Goal: Transaction & Acquisition: Purchase product/service

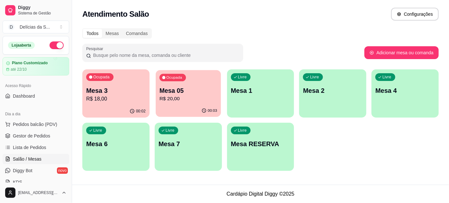
click at [191, 86] on div "Ocupada Mesa 05 R$ 20,00" at bounding box center [188, 87] width 65 height 35
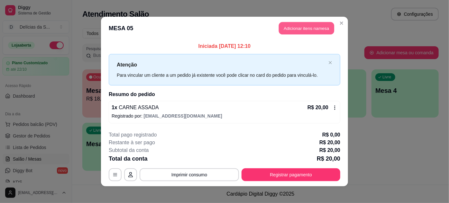
click at [308, 29] on button "Adicionar itens na mesa" at bounding box center [306, 28] width 55 height 13
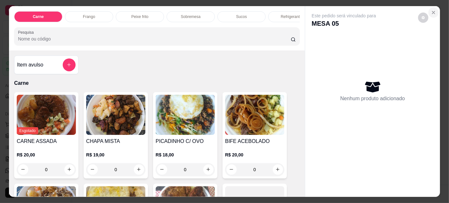
click at [434, 13] on icon "Close" at bounding box center [433, 12] width 5 height 5
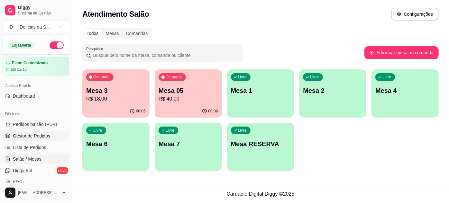
click at [37, 136] on span "Gestor de Pedidos" at bounding box center [31, 136] width 37 height 6
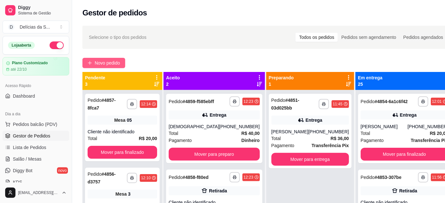
click at [110, 61] on span "Novo pedido" at bounding box center [107, 63] width 25 height 7
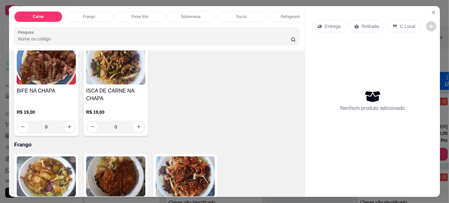
scroll to position [292, 0]
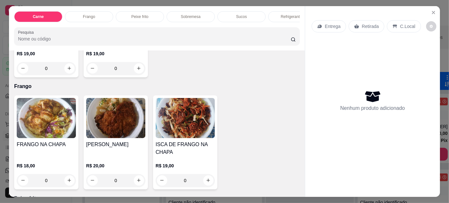
click at [116, 125] on img at bounding box center [115, 118] width 59 height 40
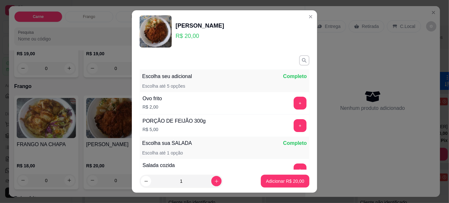
scroll to position [74, 0]
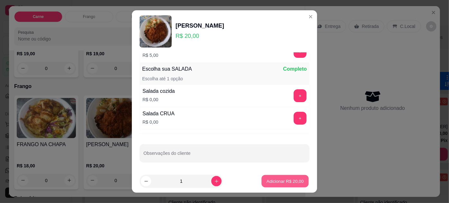
click at [263, 178] on button "Adicionar R$ 20,00" at bounding box center [285, 181] width 47 height 13
type input "1"
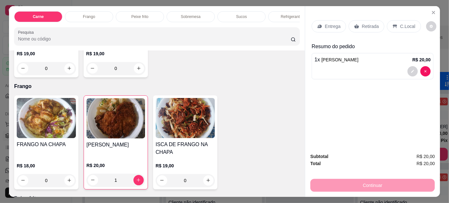
click at [355, 24] on icon at bounding box center [356, 26] width 5 height 5
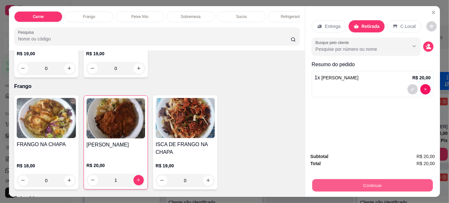
click at [361, 181] on button "Continuar" at bounding box center [372, 186] width 121 height 13
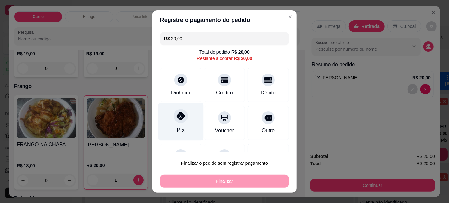
click at [184, 121] on div "Pix" at bounding box center [180, 122] width 45 height 38
type input "R$ 0,00"
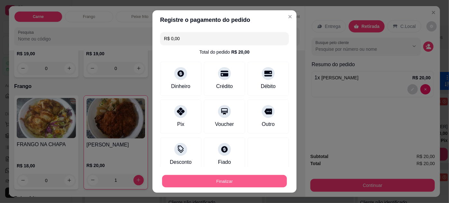
click at [230, 177] on button "Finalizar" at bounding box center [224, 181] width 125 height 13
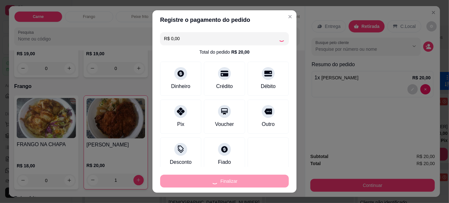
type input "0"
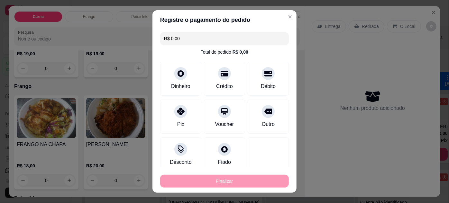
type input "-R$ 20,00"
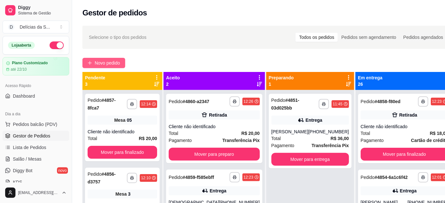
click at [113, 60] on span "Novo pedido" at bounding box center [107, 63] width 25 height 7
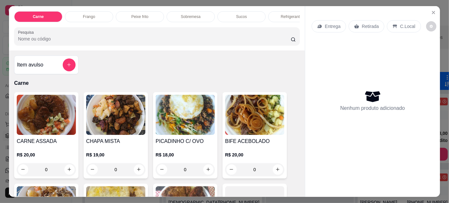
click at [257, 118] on img at bounding box center [254, 115] width 59 height 40
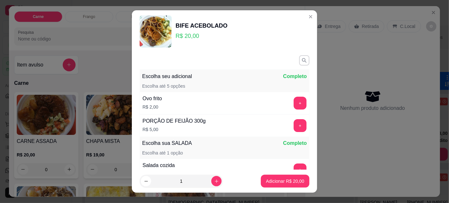
scroll to position [74, 0]
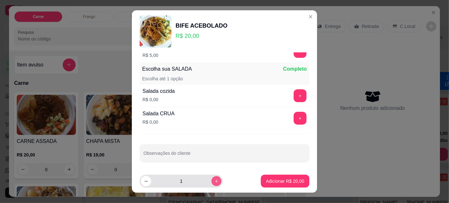
click at [214, 182] on icon "increase-product-quantity" at bounding box center [216, 181] width 5 height 5
type input "2"
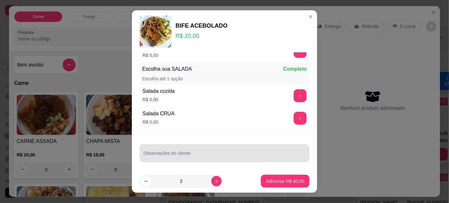
click at [222, 149] on div at bounding box center [225, 153] width 162 height 13
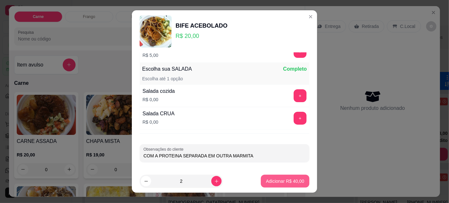
type input "COM A PROTEINA SEPARADA EM OUTRA MARMITA"
click at [267, 182] on p "Adicionar R$ 40,00" at bounding box center [285, 181] width 38 height 6
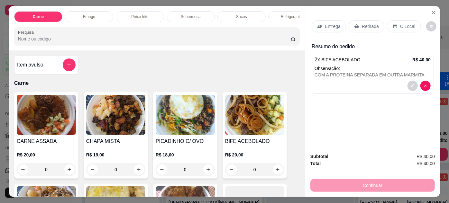
click at [327, 23] on p "Entrega" at bounding box center [333, 26] width 16 height 6
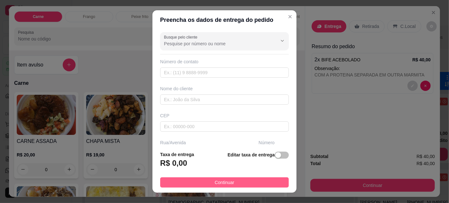
click at [237, 182] on button "Continuar" at bounding box center [224, 183] width 129 height 10
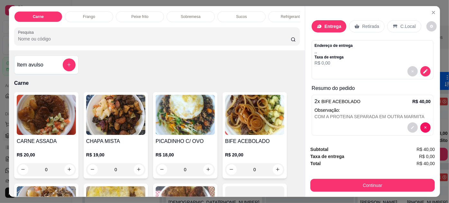
click at [358, 24] on div "Retirada" at bounding box center [367, 26] width 36 height 12
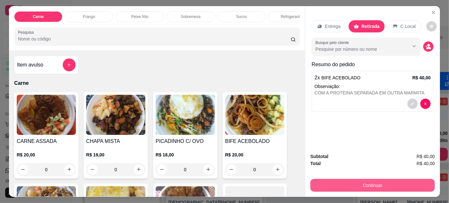
click at [370, 183] on button "Continuar" at bounding box center [373, 185] width 125 height 13
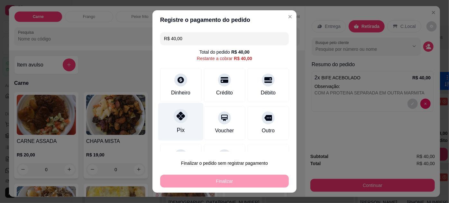
click at [179, 123] on div "Pix" at bounding box center [180, 122] width 45 height 38
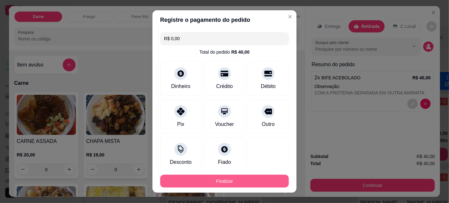
click at [225, 183] on button "Finalizar" at bounding box center [224, 181] width 129 height 13
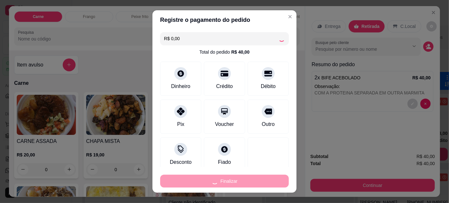
type input "-R$ 40,00"
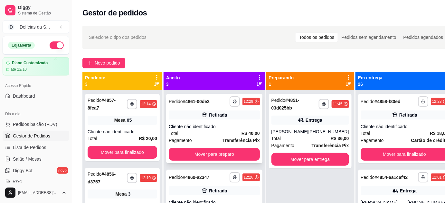
click at [209, 129] on div "Cliente não identificado" at bounding box center [214, 127] width 91 height 6
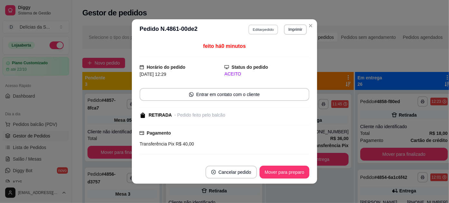
click at [254, 30] on button "Editar pedido" at bounding box center [264, 29] width 30 height 10
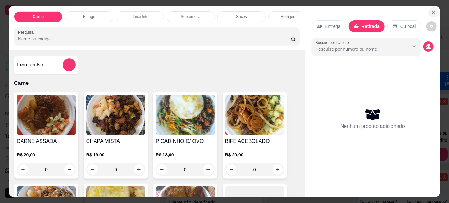
click at [431, 13] on icon "Close" at bounding box center [433, 12] width 5 height 5
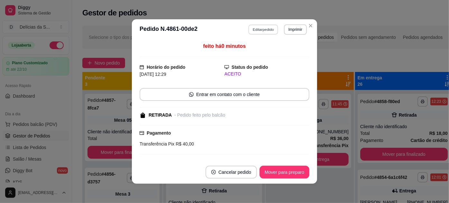
click at [264, 32] on button "Editar pedido" at bounding box center [264, 29] width 30 height 10
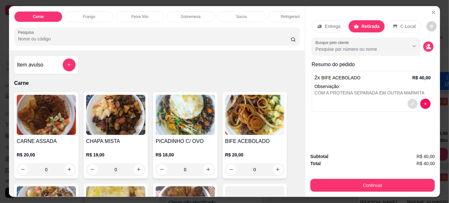
click at [413, 101] on button "decrease-product-quantity" at bounding box center [413, 104] width 10 height 10
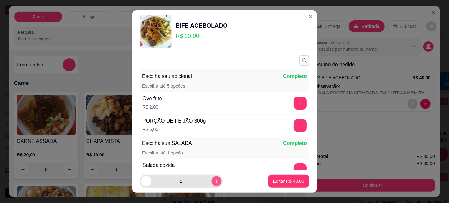
click at [214, 180] on icon "increase-product-quantity" at bounding box center [216, 181] width 5 height 5
type input "3"
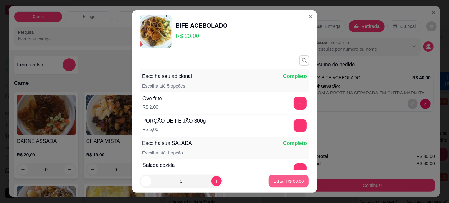
click at [276, 181] on p "Editar R$ 60,00" at bounding box center [289, 182] width 30 height 6
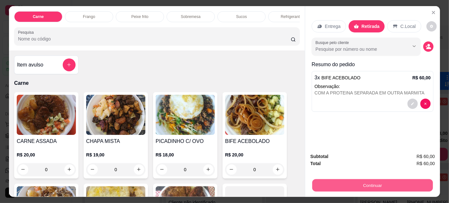
click at [345, 184] on button "Continuar" at bounding box center [372, 186] width 121 height 13
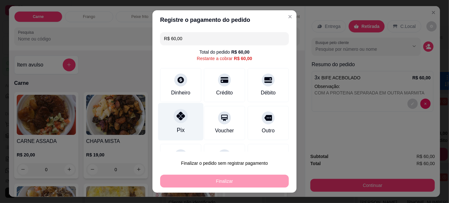
click at [187, 116] on div "Pix" at bounding box center [180, 122] width 45 height 38
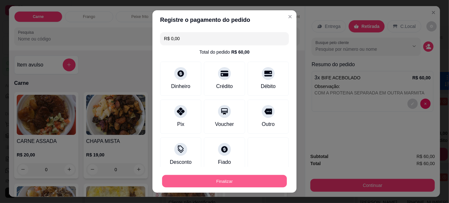
click at [220, 178] on button "Finalizar" at bounding box center [224, 181] width 125 height 13
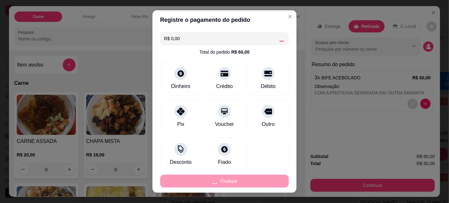
type input "-R$ 60,00"
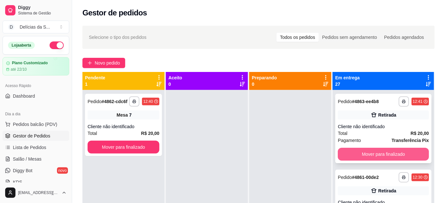
click at [389, 157] on button "Mover para finalizado" at bounding box center [383, 154] width 91 height 13
click at [398, 153] on button "Mover para finalizado" at bounding box center [383, 154] width 91 height 13
click at [405, 158] on button "Mover para finalizado" at bounding box center [383, 154] width 91 height 13
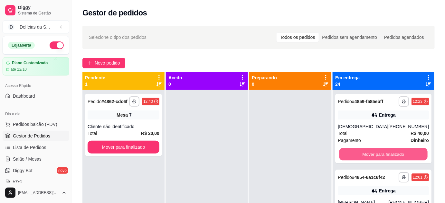
click at [405, 158] on button "Mover para finalizado" at bounding box center [383, 154] width 88 height 13
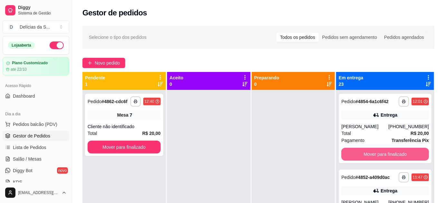
click at [405, 158] on button "Mover para finalizado" at bounding box center [385, 154] width 88 height 13
click at [404, 159] on button "Mover para finalizado" at bounding box center [384, 154] width 85 height 13
click at [403, 160] on button "Mover para finalizado" at bounding box center [384, 154] width 85 height 13
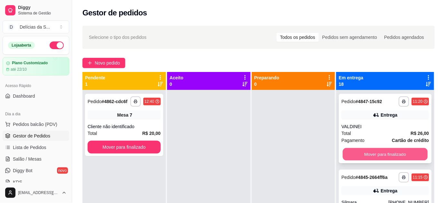
click at [404, 157] on button "Mover para finalizado" at bounding box center [384, 154] width 85 height 13
click at [409, 161] on button "Mover para finalizado" at bounding box center [384, 154] width 85 height 13
click at [409, 161] on button "Mover para finalizado" at bounding box center [385, 154] width 88 height 13
click at [409, 161] on button "Mover para finalizado" at bounding box center [384, 154] width 85 height 13
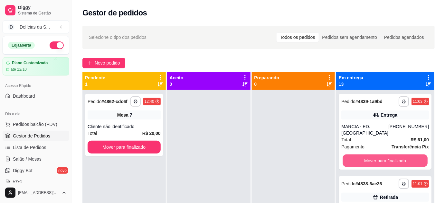
click at [409, 163] on button "Mover para finalizado" at bounding box center [384, 161] width 85 height 13
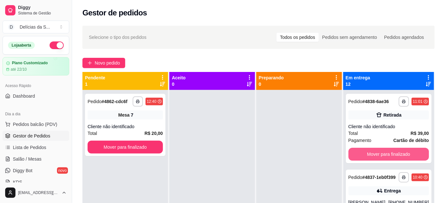
click at [409, 161] on button "Mover para finalizado" at bounding box center [388, 154] width 80 height 13
click at [405, 158] on button "Mover para finalizado" at bounding box center [388, 154] width 78 height 13
click at [402, 150] on button "Mover para finalizado" at bounding box center [388, 154] width 80 height 13
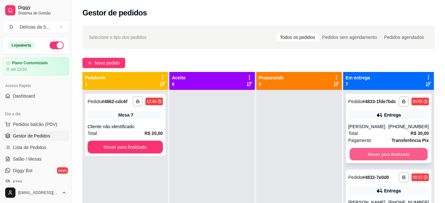
click at [394, 160] on button "Mover para finalizado" at bounding box center [388, 154] width 78 height 13
click at [394, 159] on button "Mover para finalizado" at bounding box center [388, 154] width 78 height 13
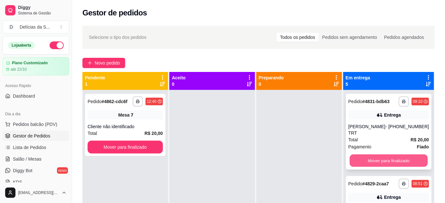
click at [393, 159] on button "Mover para finalizado" at bounding box center [388, 161] width 78 height 13
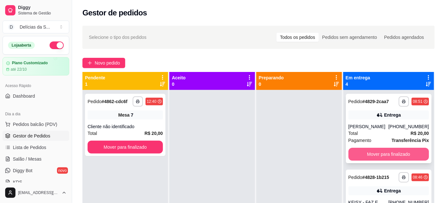
click at [389, 155] on button "Mover para finalizado" at bounding box center [388, 154] width 80 height 13
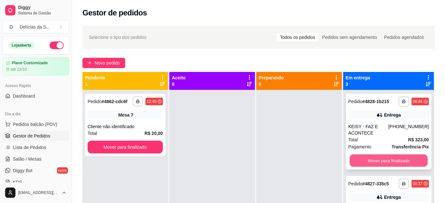
click at [393, 159] on button "Mover para finalizado" at bounding box center [388, 161] width 78 height 13
click at [392, 156] on button "Mover para finalizado" at bounding box center [388, 160] width 80 height 13
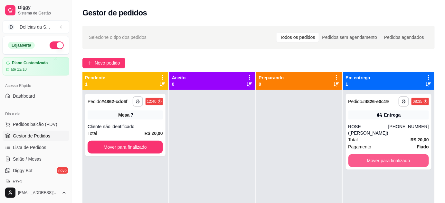
click at [392, 156] on button "Mover para finalizado" at bounding box center [388, 160] width 80 height 13
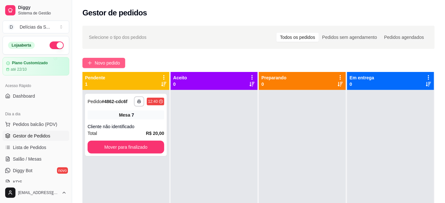
click at [115, 66] on span "Novo pedido" at bounding box center [107, 63] width 25 height 7
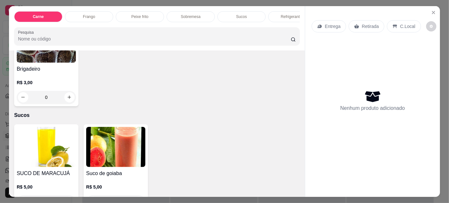
scroll to position [760, 0]
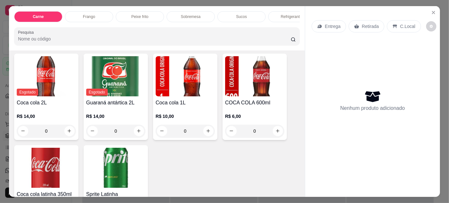
click at [38, 157] on img at bounding box center [46, 168] width 59 height 40
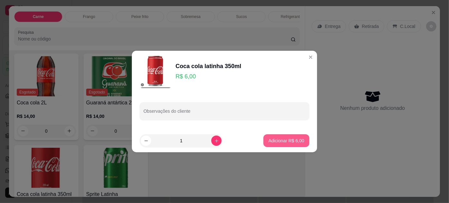
click at [281, 138] on p "Adicionar R$ 6,00" at bounding box center [287, 141] width 36 height 6
type input "1"
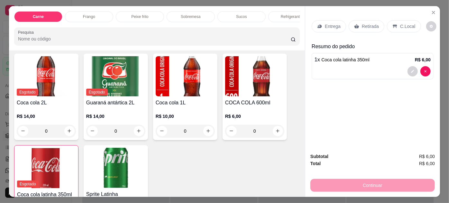
click at [403, 23] on p "C.Local" at bounding box center [407, 26] width 15 height 6
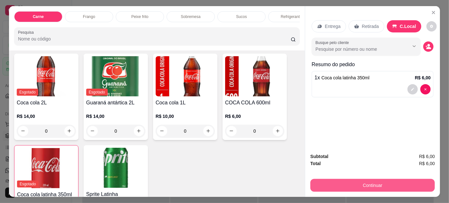
click at [371, 183] on button "Continuar" at bounding box center [373, 185] width 125 height 13
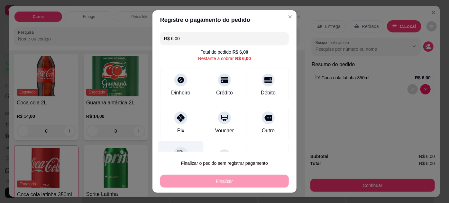
drag, startPoint x: 170, startPoint y: 125, endPoint x: 188, endPoint y: 149, distance: 30.4
click at [170, 124] on div "Pix" at bounding box center [180, 123] width 41 height 34
type input "R$ 0,00"
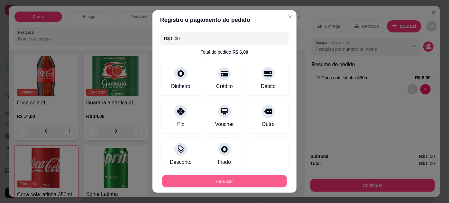
click at [218, 178] on button "Finalizar" at bounding box center [224, 181] width 125 height 13
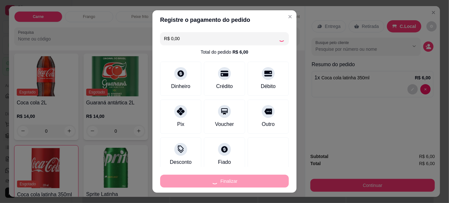
type input "0"
type input "-R$ 6,00"
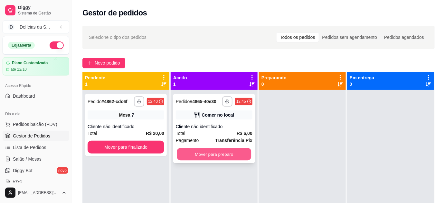
click at [241, 153] on button "Mover para preparo" at bounding box center [214, 154] width 74 height 13
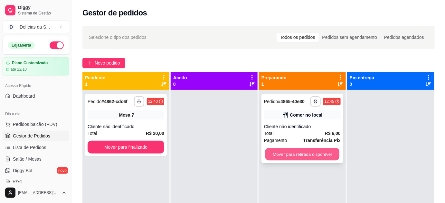
click at [277, 154] on button "Mover para retirada disponível" at bounding box center [302, 154] width 74 height 13
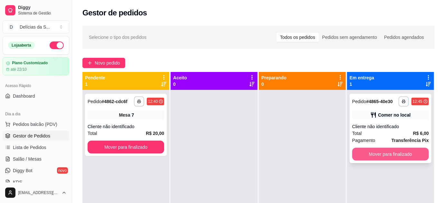
click at [382, 154] on button "Mover para finalizado" at bounding box center [390, 154] width 77 height 13
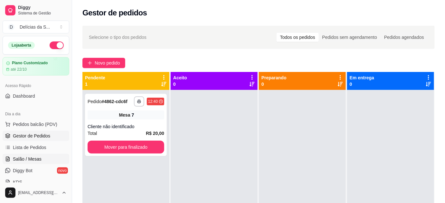
click at [42, 158] on link "Salão / Mesas" at bounding box center [36, 159] width 67 height 10
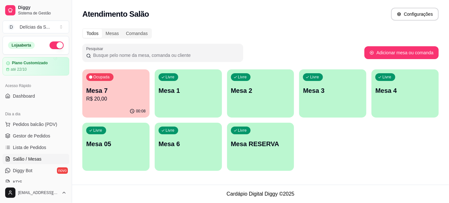
click at [127, 104] on div "Ocupada Mesa 7 R$ 20,00" at bounding box center [115, 88] width 67 height 36
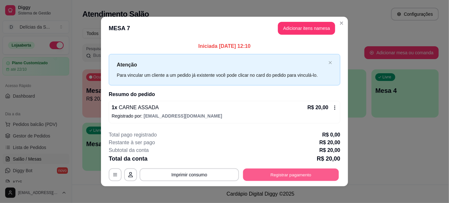
click at [275, 174] on button "Registrar pagamento" at bounding box center [291, 175] width 96 height 13
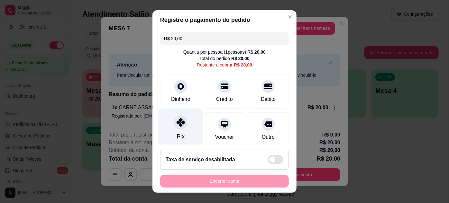
click at [185, 130] on div "Pix" at bounding box center [180, 128] width 45 height 38
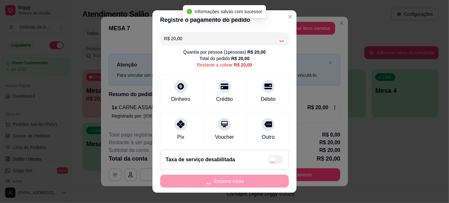
type input "R$ 0,00"
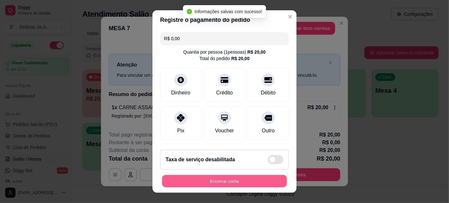
click at [240, 179] on button "Encerrar conta" at bounding box center [224, 181] width 125 height 13
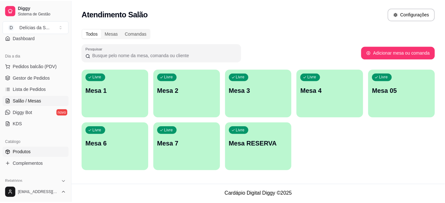
scroll to position [117, 0]
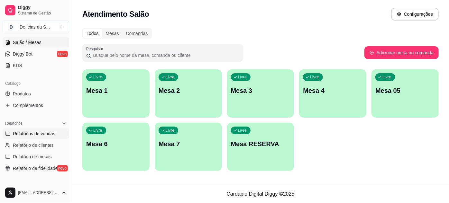
click at [42, 134] on span "Relatórios de vendas" at bounding box center [34, 134] width 42 height 6
select select "ALL"
select select "0"
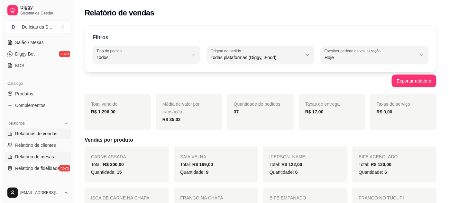
scroll to position [58, 0]
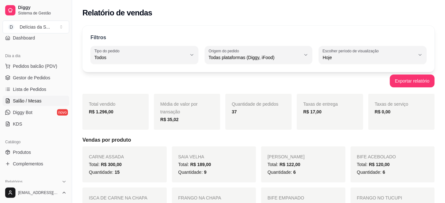
click at [30, 99] on span "Salão / Mesas" at bounding box center [27, 101] width 29 height 6
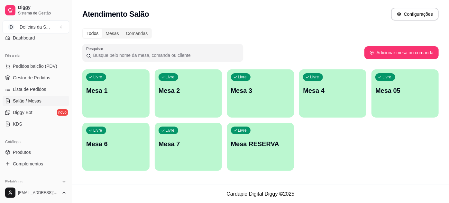
click at [416, 101] on div "Livre Mesa 05" at bounding box center [405, 90] width 67 height 41
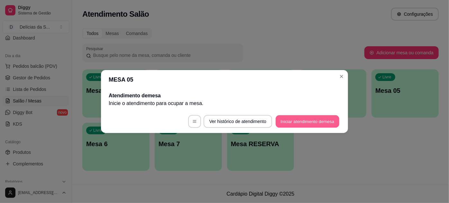
click at [303, 120] on button "Iniciar atendimento de mesa" at bounding box center [308, 122] width 64 height 13
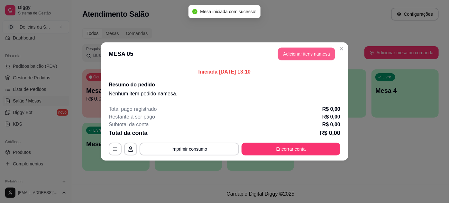
click at [306, 53] on button "Adicionar itens na mesa" at bounding box center [306, 54] width 57 height 13
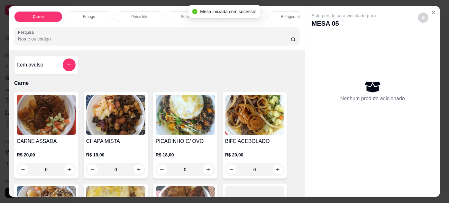
click at [236, 119] on img at bounding box center [254, 115] width 59 height 40
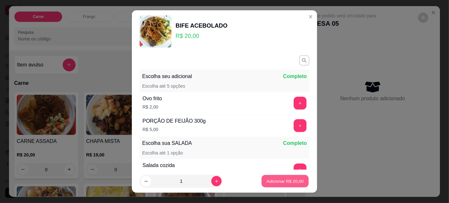
click at [270, 181] on p "Adicionar R$ 20,00" at bounding box center [285, 182] width 37 height 6
type input "1"
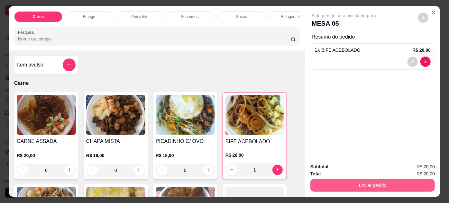
click at [325, 183] on button "Enviar pedido" at bounding box center [373, 185] width 125 height 13
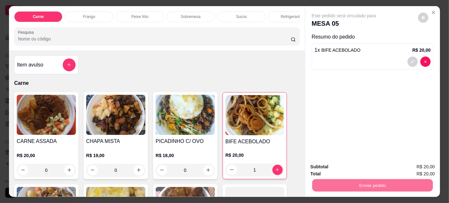
click at [414, 165] on button "Enviar pedido" at bounding box center [418, 168] width 36 height 12
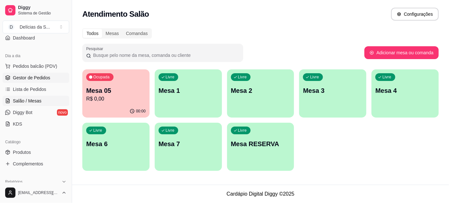
click at [44, 77] on span "Gestor de Pedidos" at bounding box center [31, 78] width 37 height 6
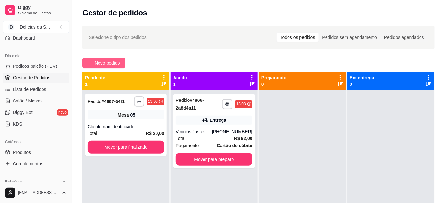
click at [109, 63] on span "Novo pedido" at bounding box center [107, 63] width 25 height 7
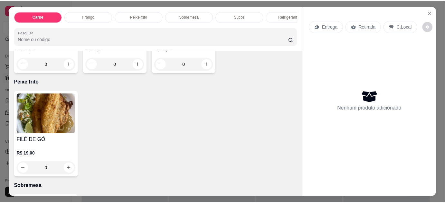
scroll to position [351, 0]
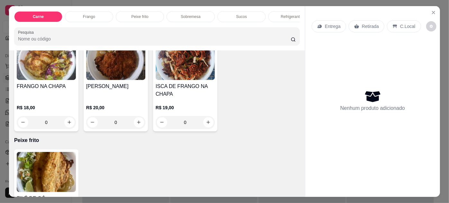
click at [107, 80] on img at bounding box center [115, 60] width 59 height 40
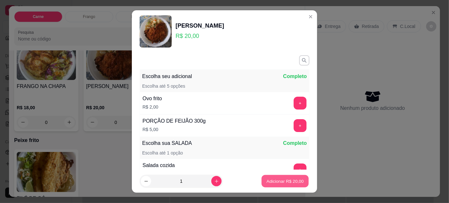
click at [270, 180] on p "Adicionar R$ 20,00" at bounding box center [285, 182] width 37 height 6
type input "1"
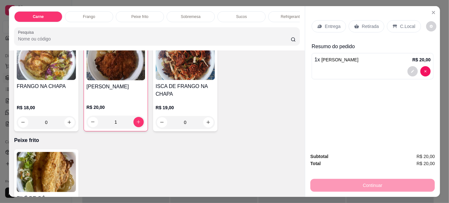
click at [365, 25] on p "Retirada" at bounding box center [370, 26] width 17 height 6
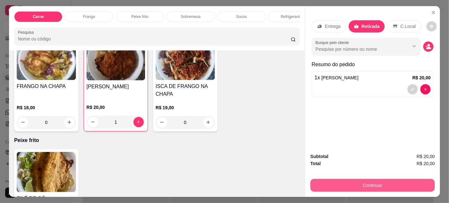
click at [334, 181] on button "Continuar" at bounding box center [373, 185] width 125 height 13
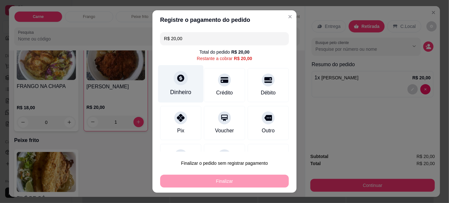
click at [184, 89] on div "Dinheiro" at bounding box center [180, 92] width 21 height 8
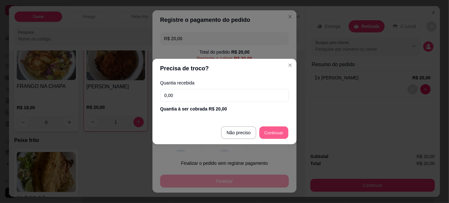
type input "R$ 0,00"
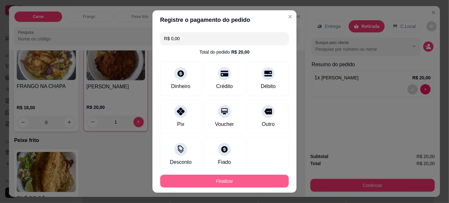
click at [254, 177] on button "Finalizar" at bounding box center [224, 181] width 129 height 13
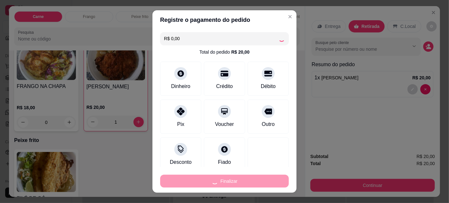
type input "0"
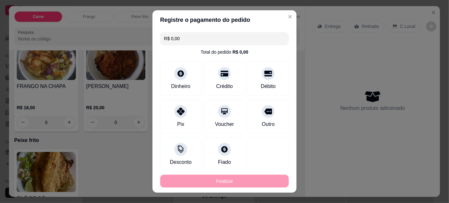
type input "-R$ 20,00"
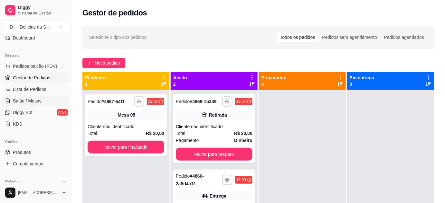
click at [39, 101] on span "Salão / Mesas" at bounding box center [27, 101] width 29 height 6
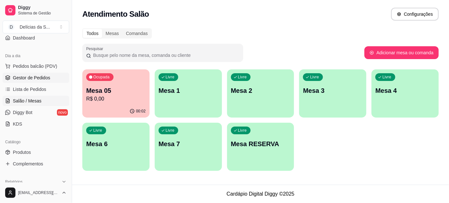
click at [39, 77] on span "Gestor de Pedidos" at bounding box center [31, 78] width 37 height 6
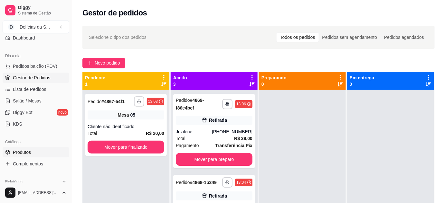
click at [22, 151] on span "Produtos" at bounding box center [22, 152] width 18 height 6
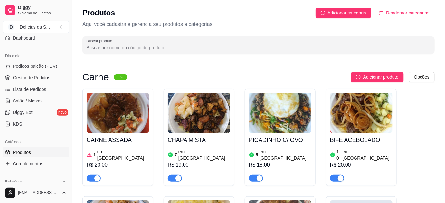
click at [93, 175] on button "button" at bounding box center [94, 178] width 14 height 7
click at [40, 77] on span "Gestor de Pedidos" at bounding box center [31, 78] width 37 height 6
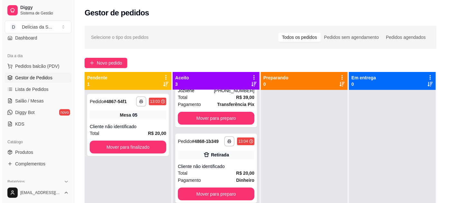
scroll to position [18, 0]
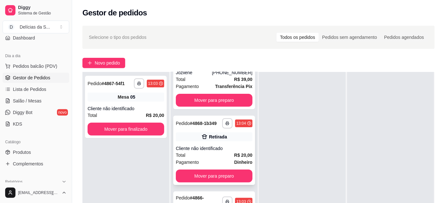
click at [211, 154] on div "Total R$ 20,00" at bounding box center [214, 155] width 77 height 7
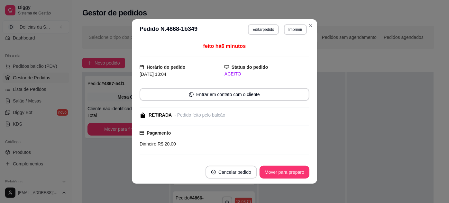
scroll to position [50, 0]
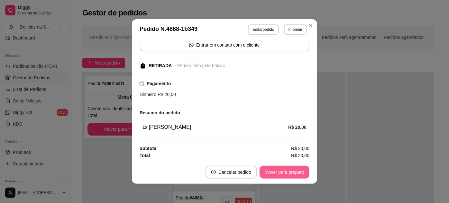
click at [282, 174] on button "Mover para preparo" at bounding box center [285, 172] width 50 height 13
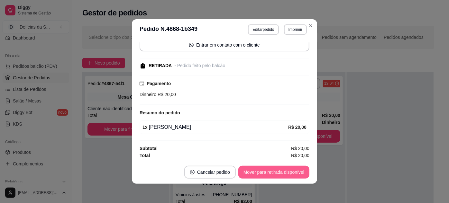
scroll to position [0, 0]
click at [283, 172] on button "Mover para retirada disponível" at bounding box center [273, 172] width 71 height 13
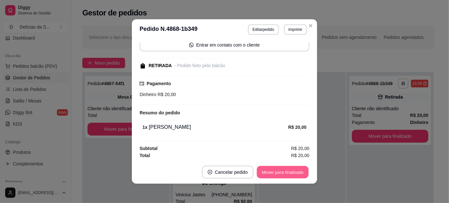
click at [283, 172] on button "Mover para finalizado" at bounding box center [283, 172] width 52 height 13
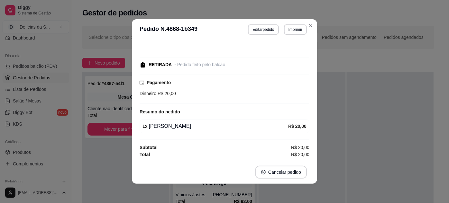
scroll to position [22, 0]
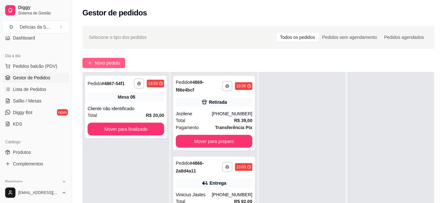
click at [108, 63] on span "Novo pedido" at bounding box center [107, 63] width 25 height 7
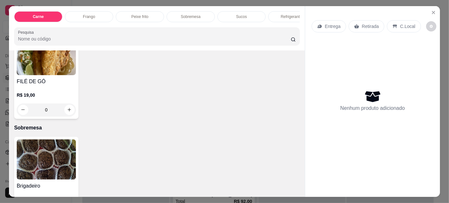
scroll to position [409, 0]
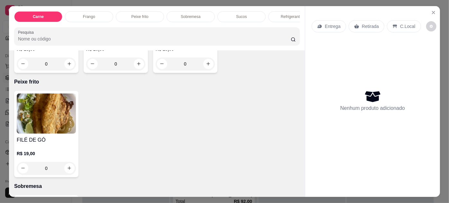
click at [63, 107] on img at bounding box center [46, 114] width 59 height 40
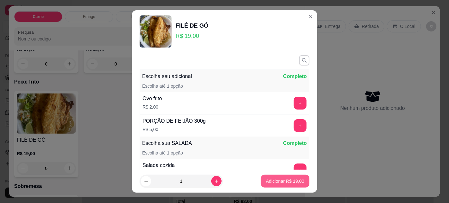
click at [271, 179] on p "Adicionar R$ 19,00" at bounding box center [285, 181] width 38 height 6
type input "1"
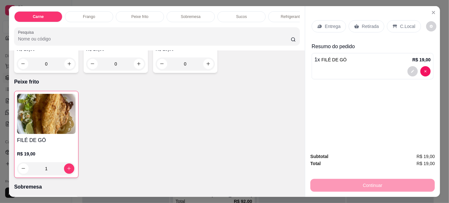
click at [404, 23] on p "C.Local" at bounding box center [407, 26] width 15 height 6
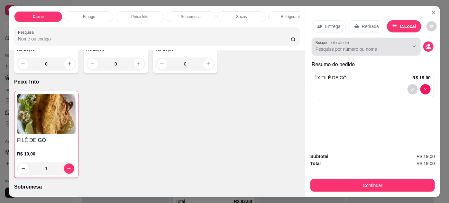
click at [358, 46] on input "Busque pelo cliente" at bounding box center [357, 49] width 83 height 6
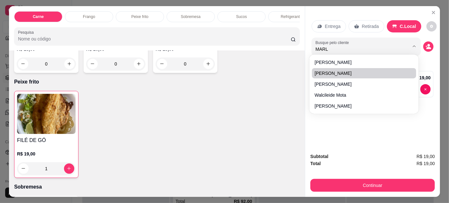
type input "MARLO"
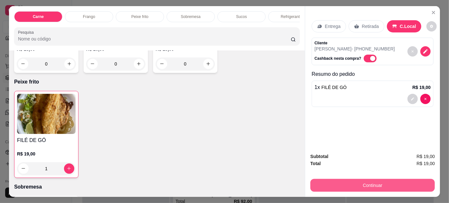
click at [357, 184] on button "Continuar" at bounding box center [373, 185] width 125 height 13
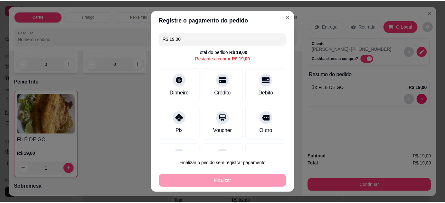
scroll to position [28, 0]
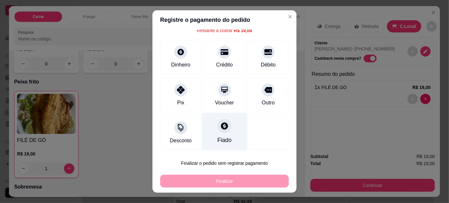
click at [219, 133] on div "Fiado" at bounding box center [224, 132] width 45 height 38
type input "R$ 0,00"
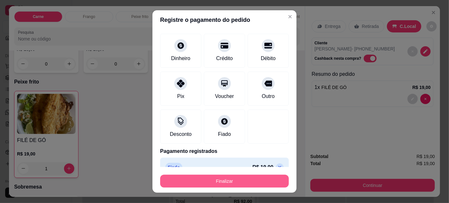
click at [250, 181] on button "Finalizar" at bounding box center [224, 181] width 129 height 13
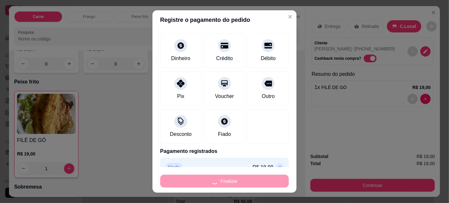
type input "0"
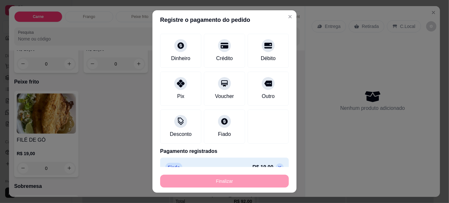
type input "-R$ 19,00"
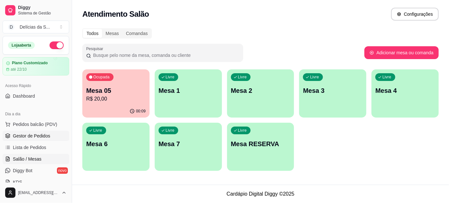
click at [44, 138] on span "Gestor de Pedidos" at bounding box center [31, 136] width 37 height 6
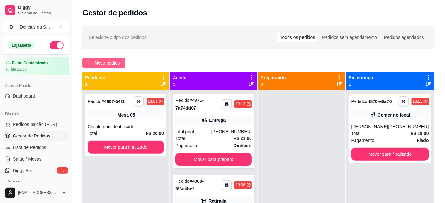
click at [109, 64] on span "Novo pedido" at bounding box center [107, 63] width 25 height 7
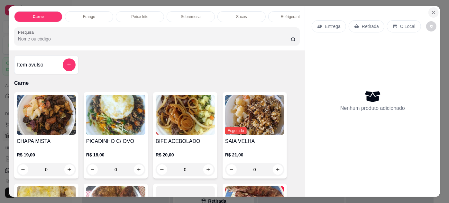
click at [434, 12] on icon "Close" at bounding box center [433, 12] width 5 height 5
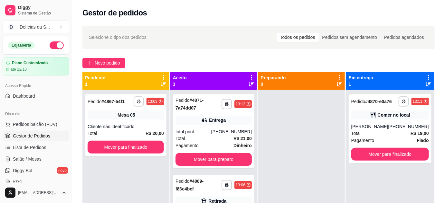
scroll to position [117, 0]
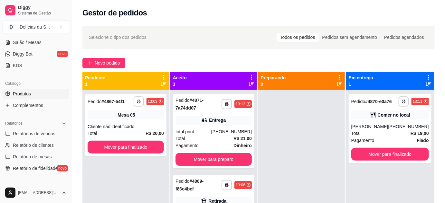
click at [29, 95] on span "Produtos" at bounding box center [22, 94] width 18 height 6
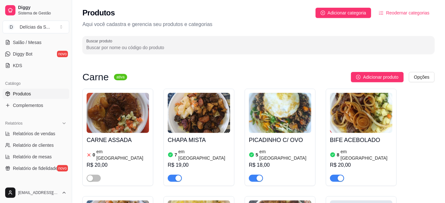
scroll to position [117, 0]
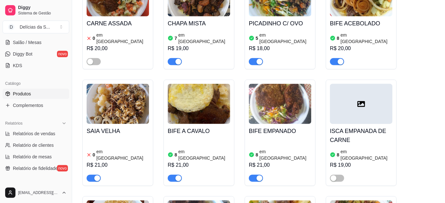
click at [107, 115] on img at bounding box center [118, 104] width 62 height 40
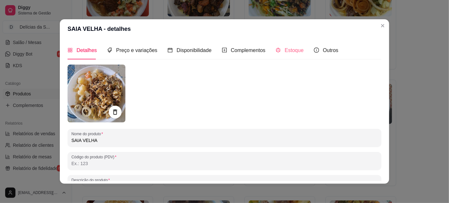
click at [287, 55] on div "Estoque" at bounding box center [290, 50] width 28 height 18
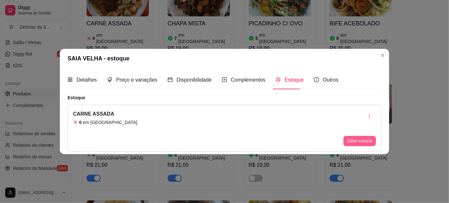
click at [351, 137] on button "Editar estoque" at bounding box center [360, 141] width 32 height 10
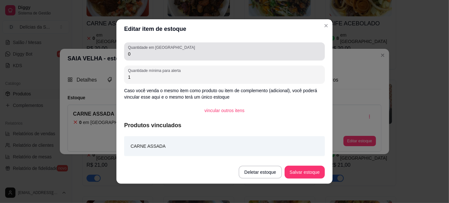
click at [299, 49] on div "0" at bounding box center [224, 51] width 193 height 13
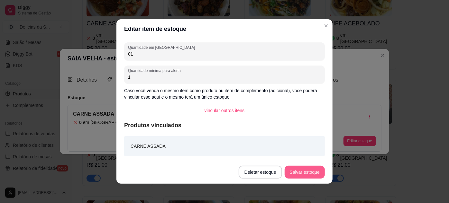
type input "01"
click at [311, 174] on button "Salvar estoque" at bounding box center [304, 172] width 39 height 13
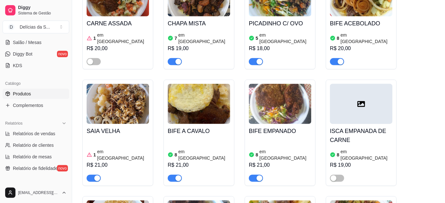
scroll to position [0, 0]
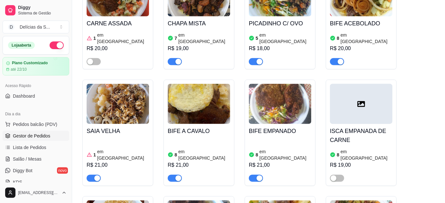
click at [33, 137] on span "Gestor de Pedidos" at bounding box center [31, 136] width 37 height 6
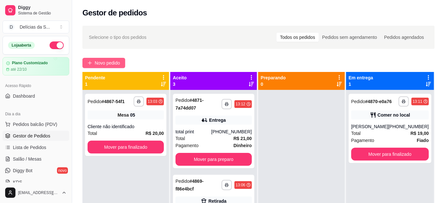
click at [109, 60] on span "Novo pedido" at bounding box center [107, 63] width 25 height 7
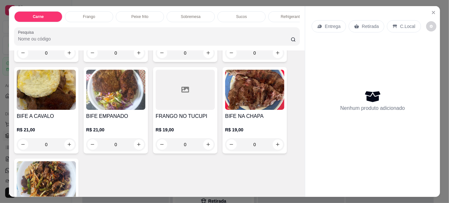
scroll to position [58, 0]
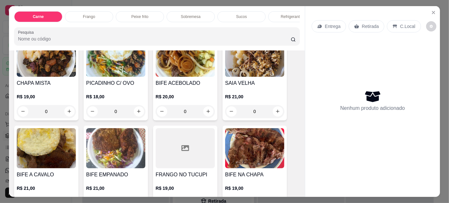
click at [240, 73] on img at bounding box center [254, 57] width 59 height 40
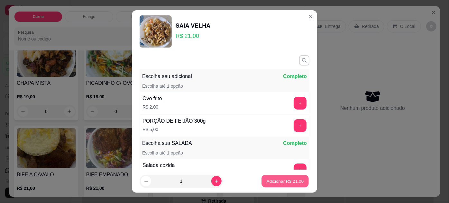
click at [273, 181] on p "Adicionar R$ 21,00" at bounding box center [285, 182] width 37 height 6
type input "1"
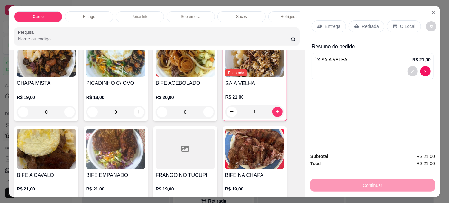
click at [334, 24] on p "Entrega" at bounding box center [333, 26] width 16 height 6
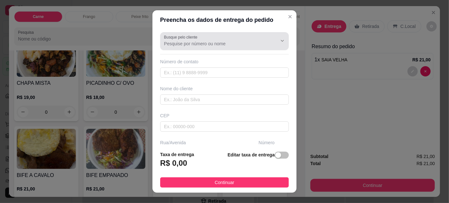
click at [226, 45] on input "Busque pelo cliente" at bounding box center [215, 44] width 103 height 6
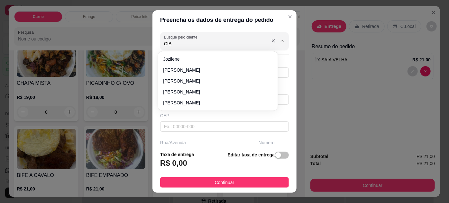
type input "CIBE"
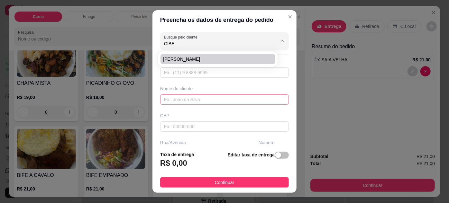
click at [224, 98] on input "text" at bounding box center [224, 100] width 129 height 10
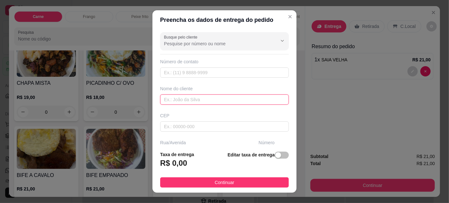
click at [223, 98] on input "text" at bounding box center [224, 100] width 129 height 10
type input "R"
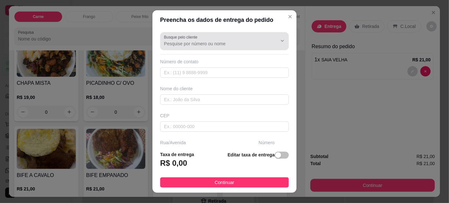
click at [185, 41] on input "Busque pelo cliente" at bounding box center [215, 44] width 103 height 6
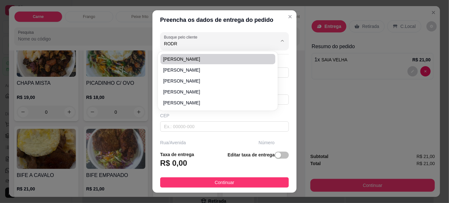
click at [181, 55] on li "RODRIGO" at bounding box center [218, 59] width 115 height 10
type input "RODRIGO"
type input "91982491626"
type input "RODRIGO"
type input "66113640"
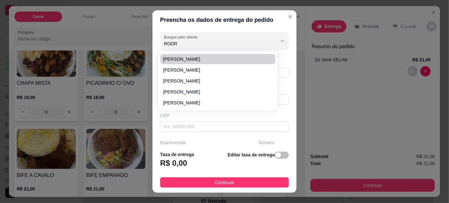
type input "Passagem França Chaves"
type input "21"
type input "Telégrafo"
type input "Belém"
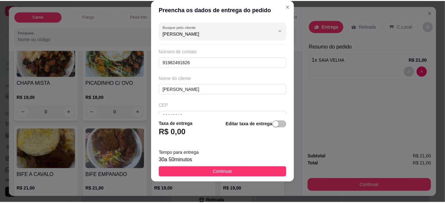
scroll to position [119, 0]
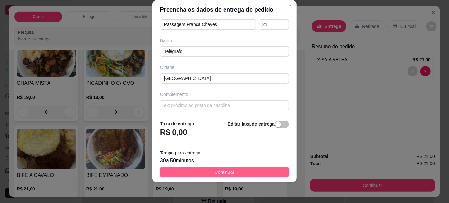
type input "RODRIGO"
click at [239, 169] on button "Continuar" at bounding box center [224, 172] width 129 height 10
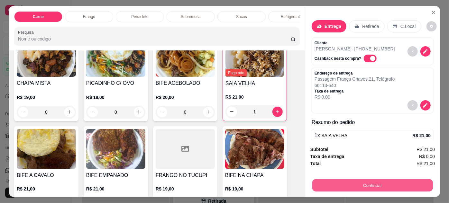
click at [360, 182] on button "Continuar" at bounding box center [372, 186] width 121 height 13
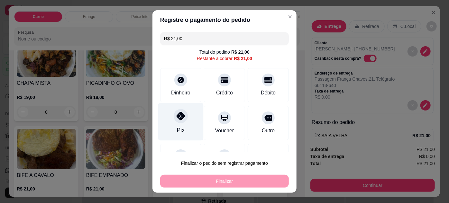
click at [174, 121] on div at bounding box center [181, 116] width 14 height 14
type input "R$ 0,00"
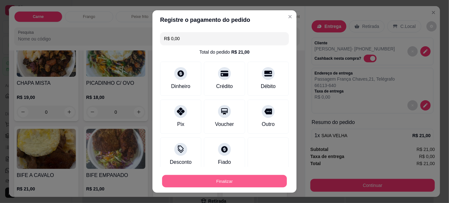
click at [232, 179] on button "Finalizar" at bounding box center [224, 181] width 125 height 13
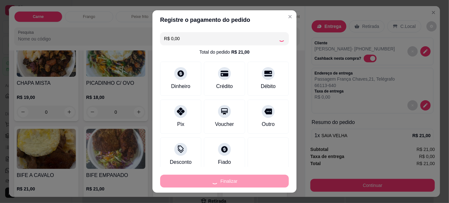
type input "0"
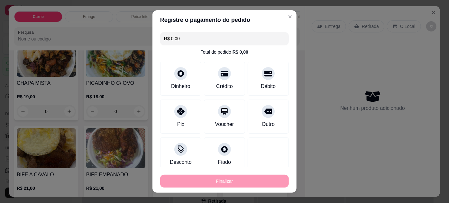
type input "-R$ 21,00"
